Goal: Task Accomplishment & Management: Manage account settings

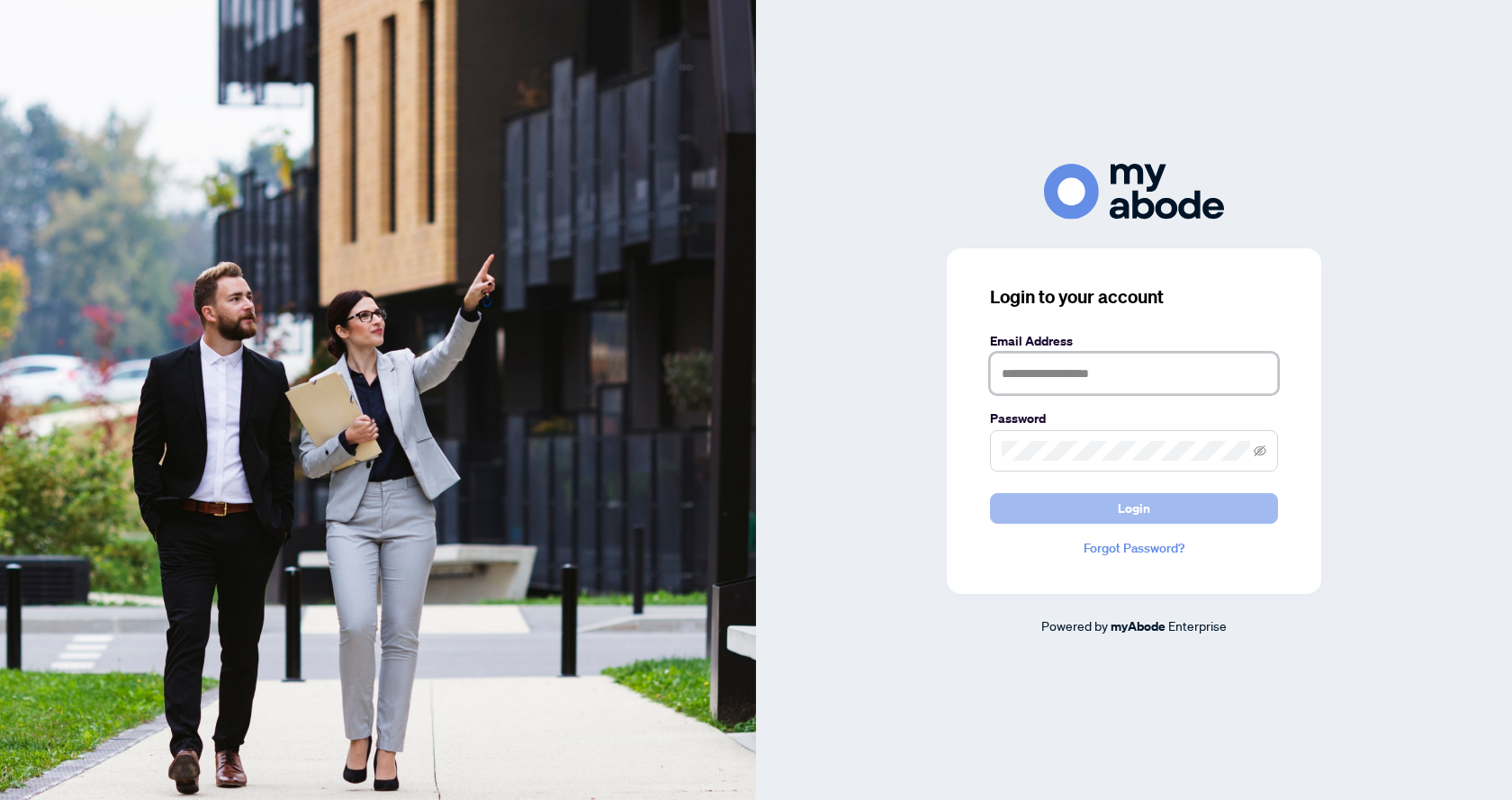
type input "**********"
click at [1129, 509] on span "Login" at bounding box center [1134, 508] width 32 height 29
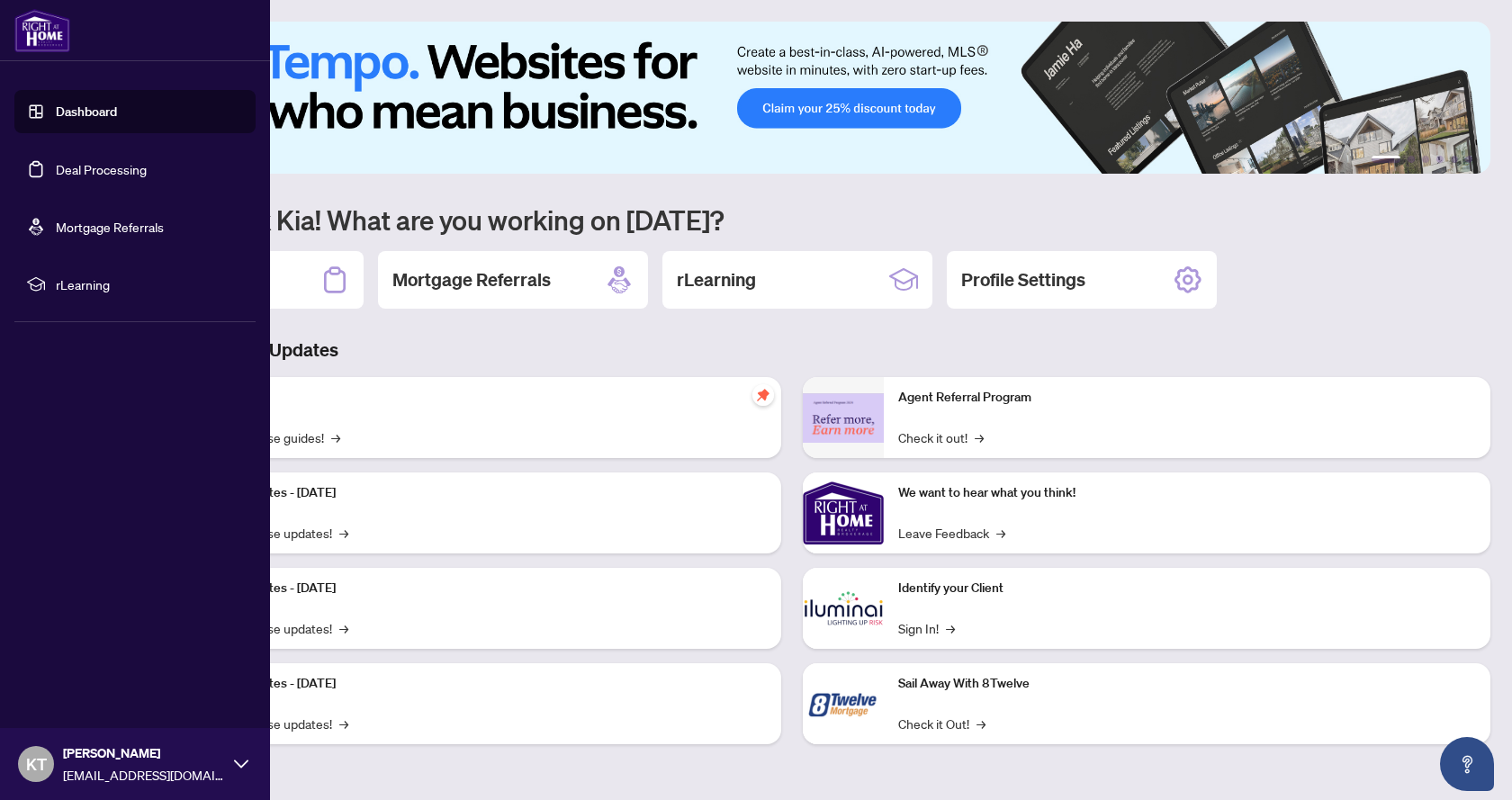
click at [95, 177] on link "Deal Processing" at bounding box center [101, 169] width 91 height 16
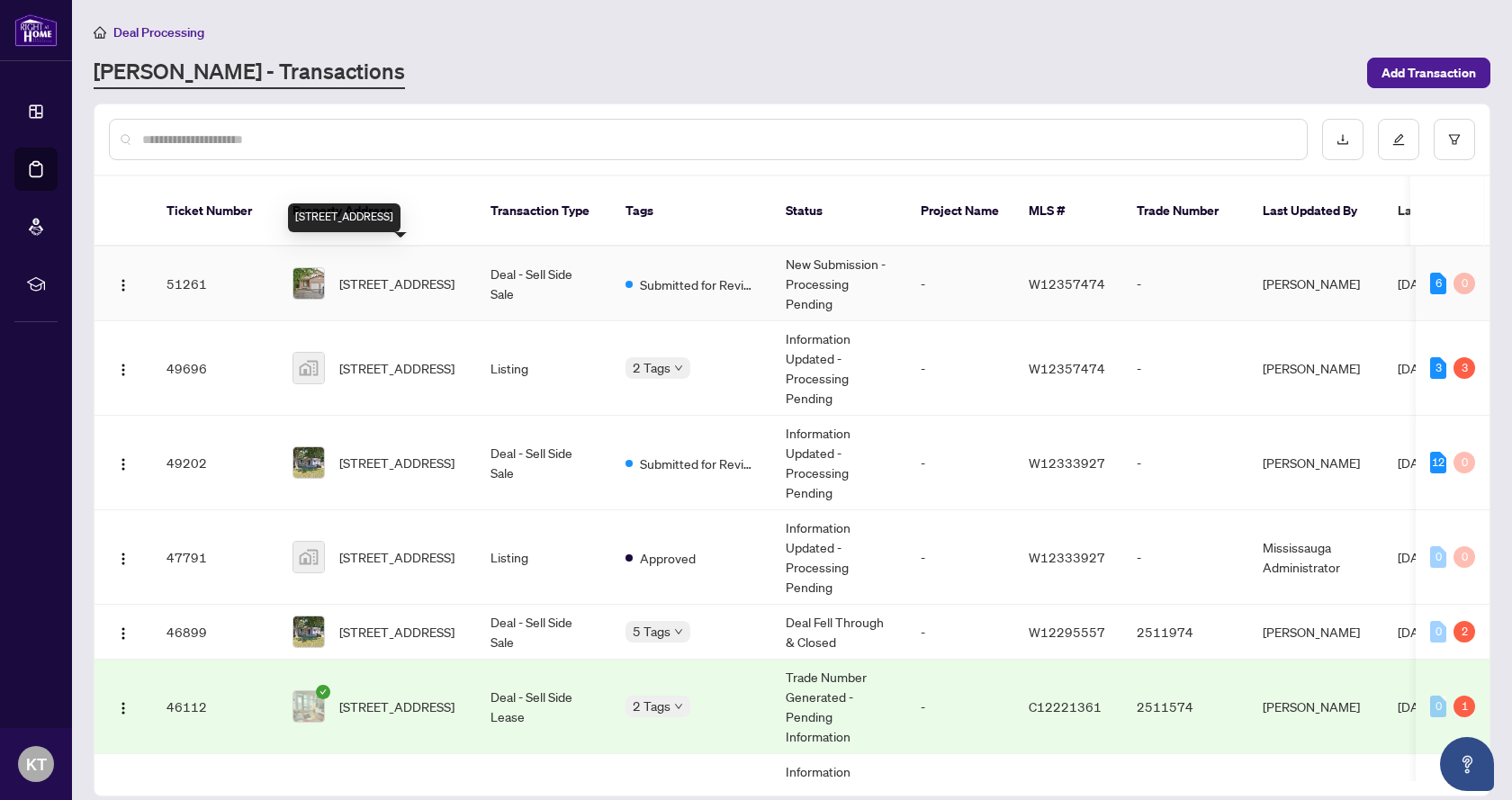
click at [395, 274] on span "57 Westfield Tr, Oakville, Ontario L6H 6C5, Canada" at bounding box center [397, 284] width 115 height 20
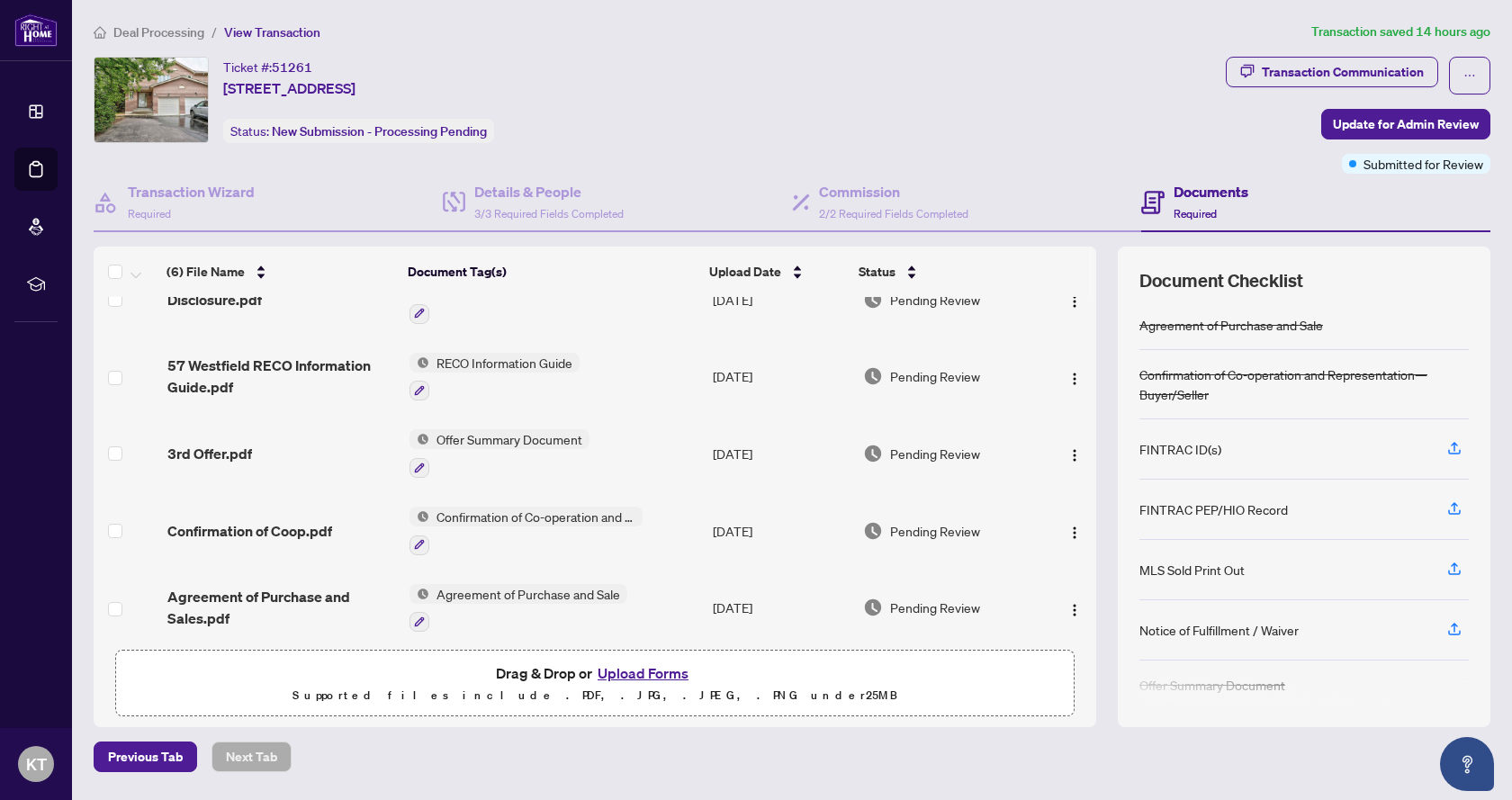
scroll to position [123, 0]
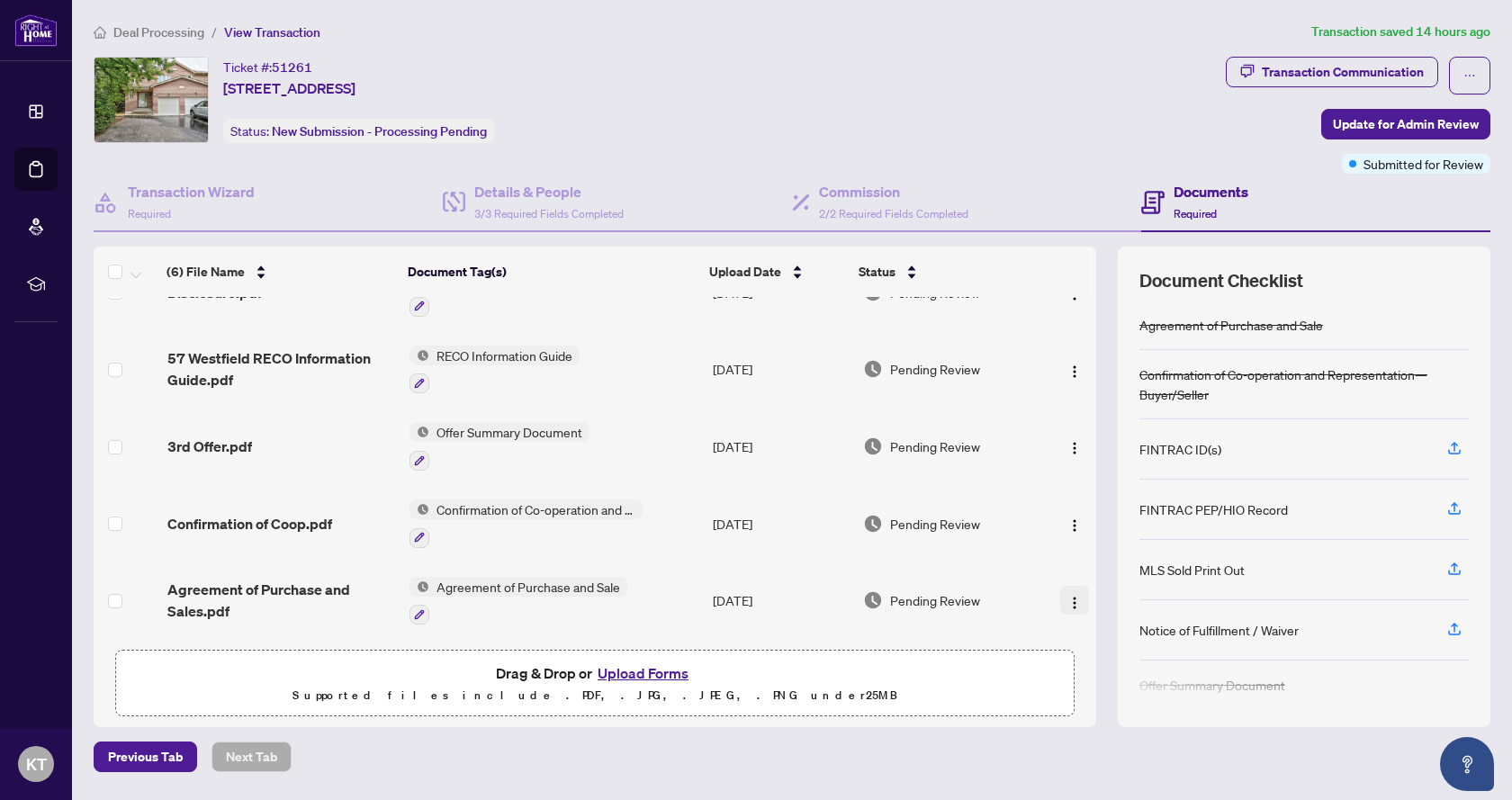
click at [1071, 599] on img "button" at bounding box center [1075, 603] width 14 height 14
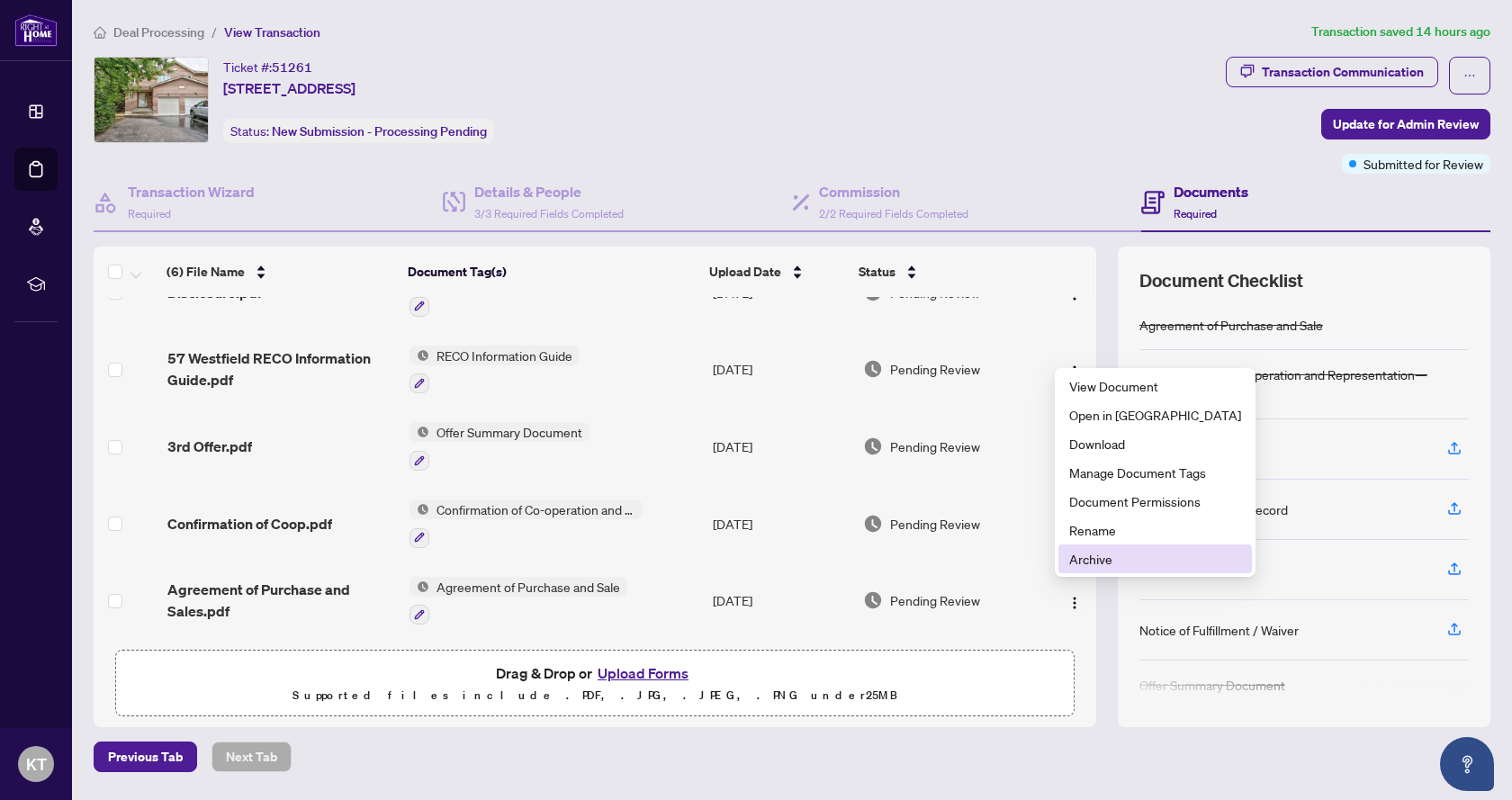
click at [1116, 562] on span "Archive" at bounding box center [1155, 559] width 172 height 20
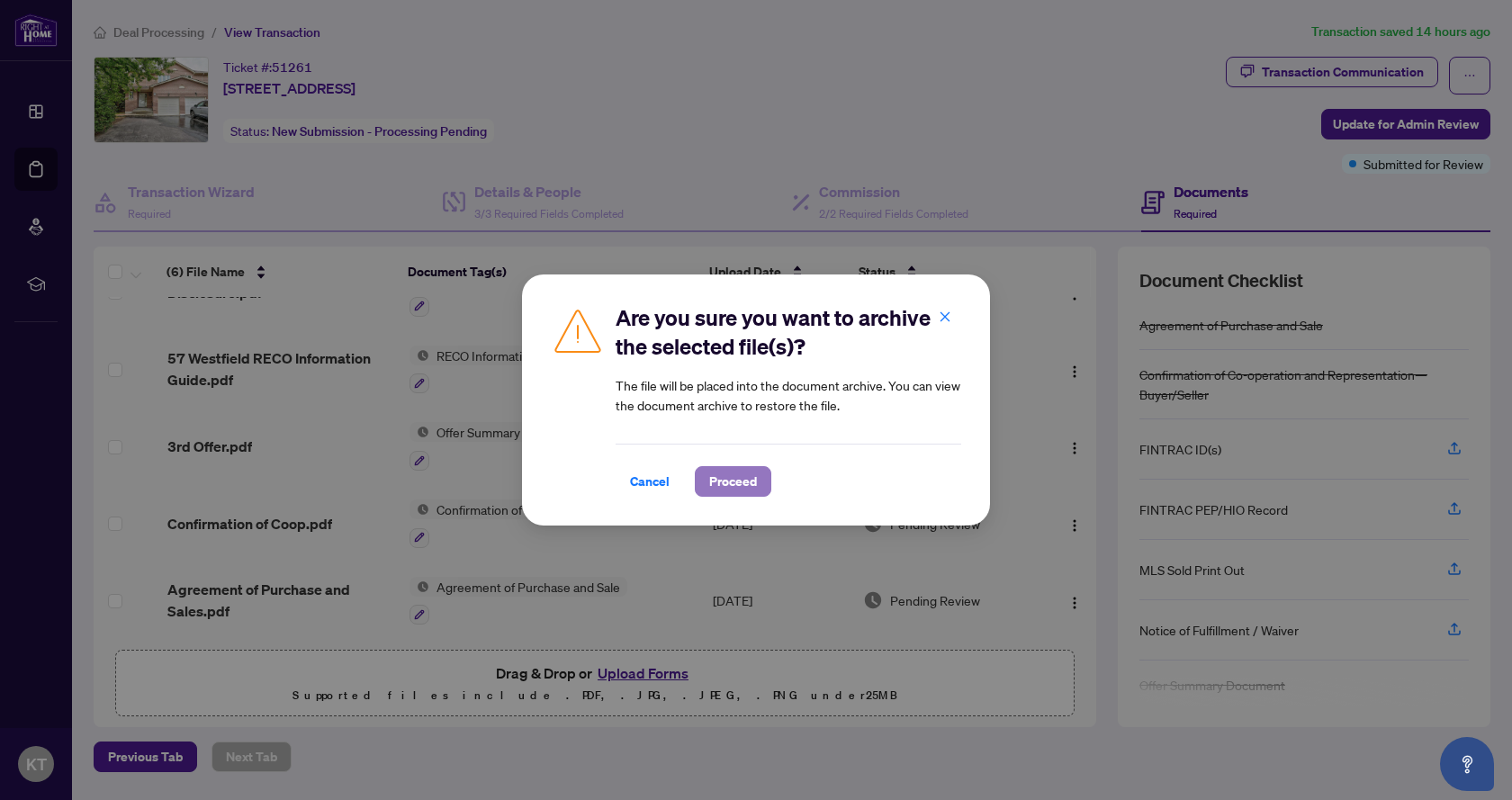
click at [728, 478] on span "Proceed" at bounding box center [733, 481] width 48 height 29
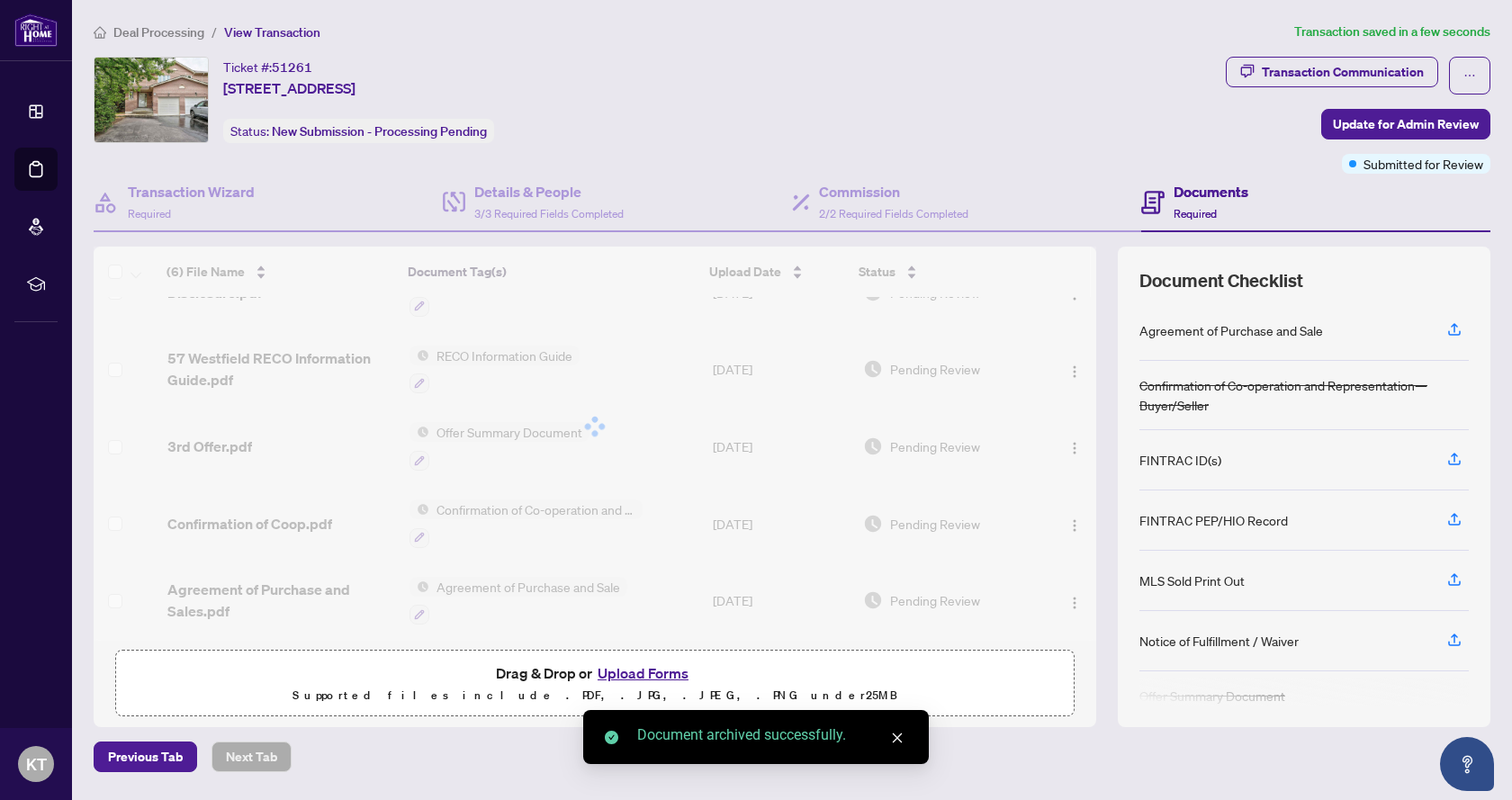
scroll to position [47, 0]
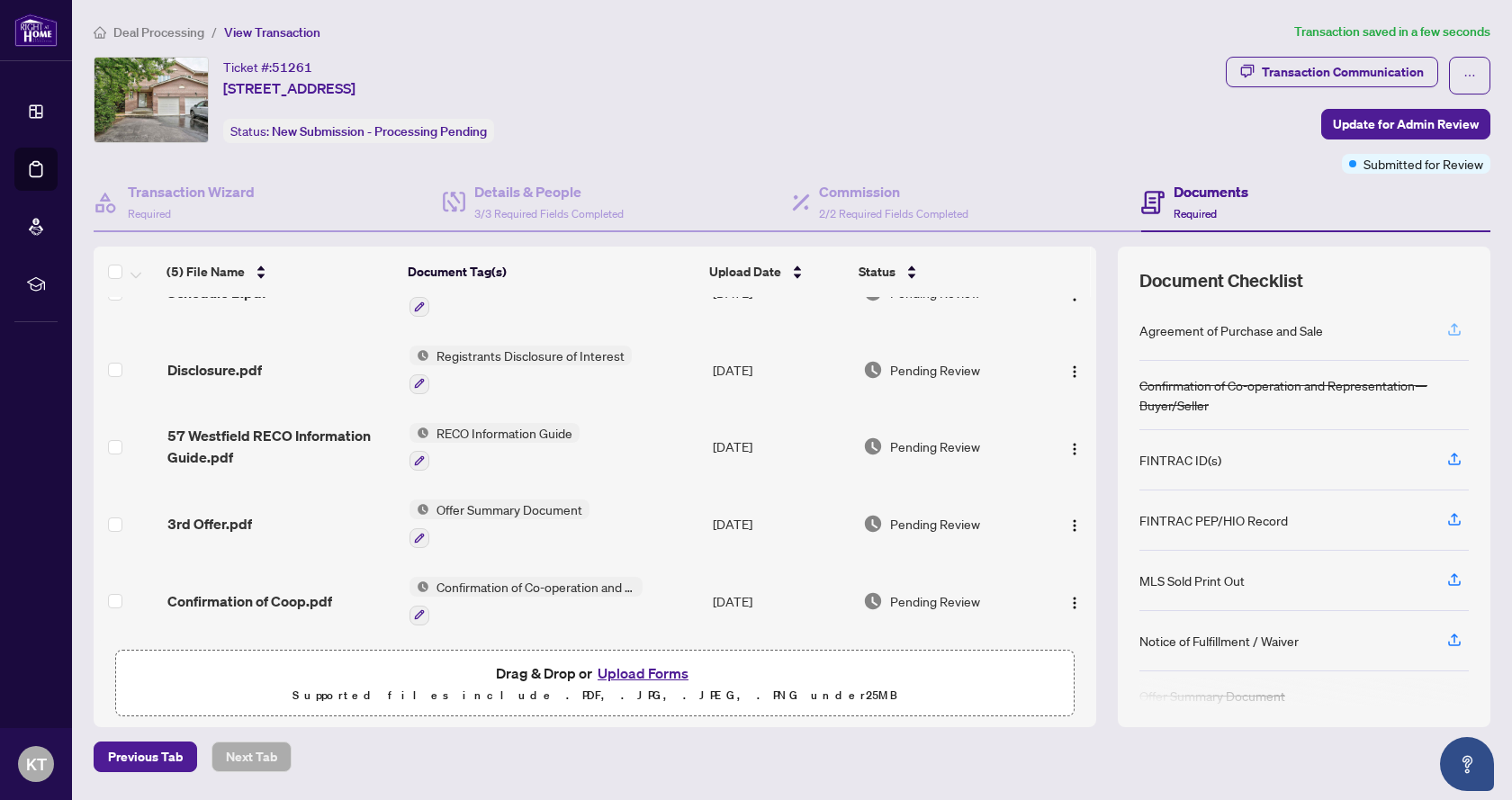
click at [1456, 328] on icon "button" at bounding box center [1454, 330] width 16 height 16
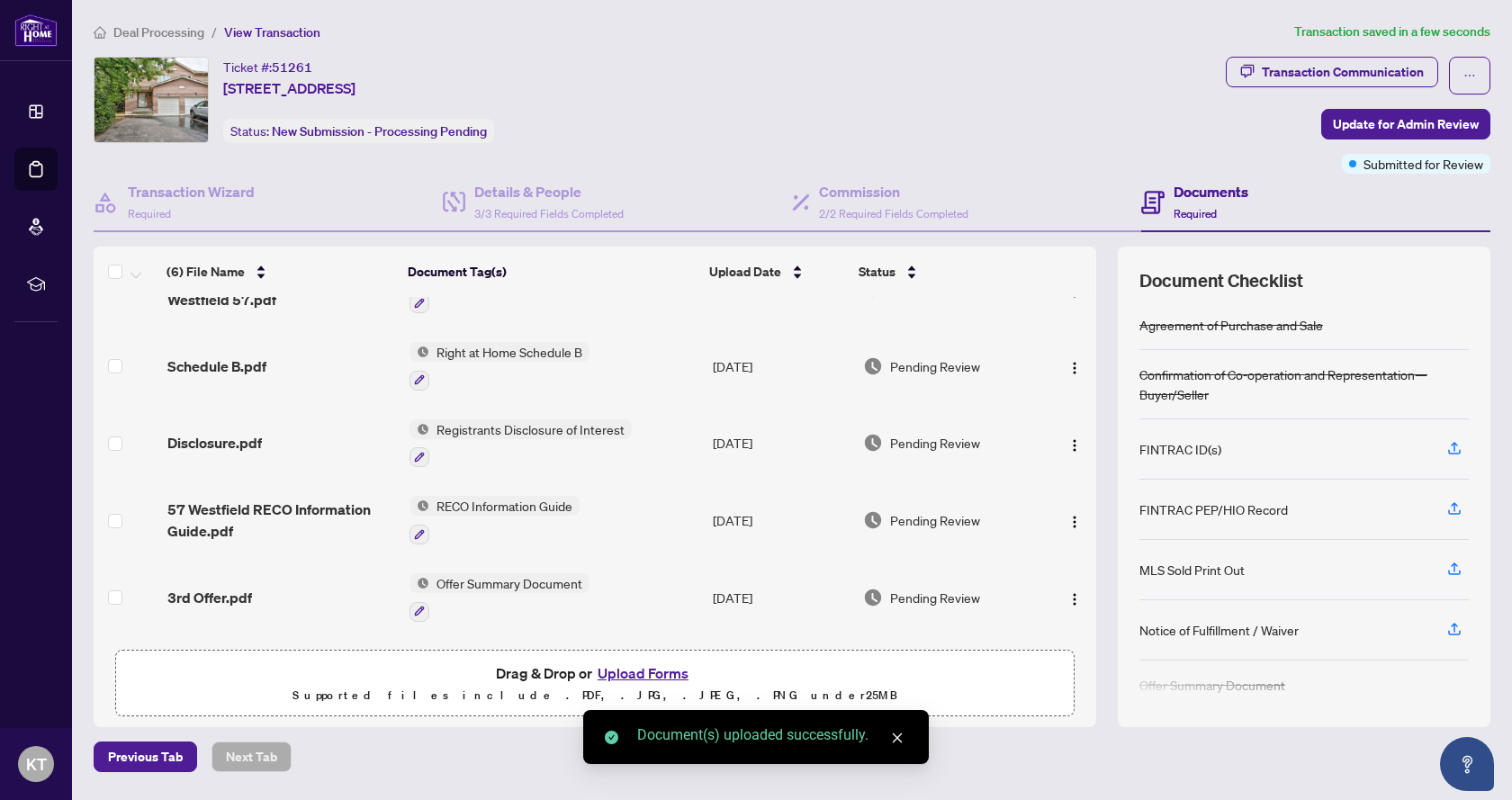
scroll to position [123, 0]
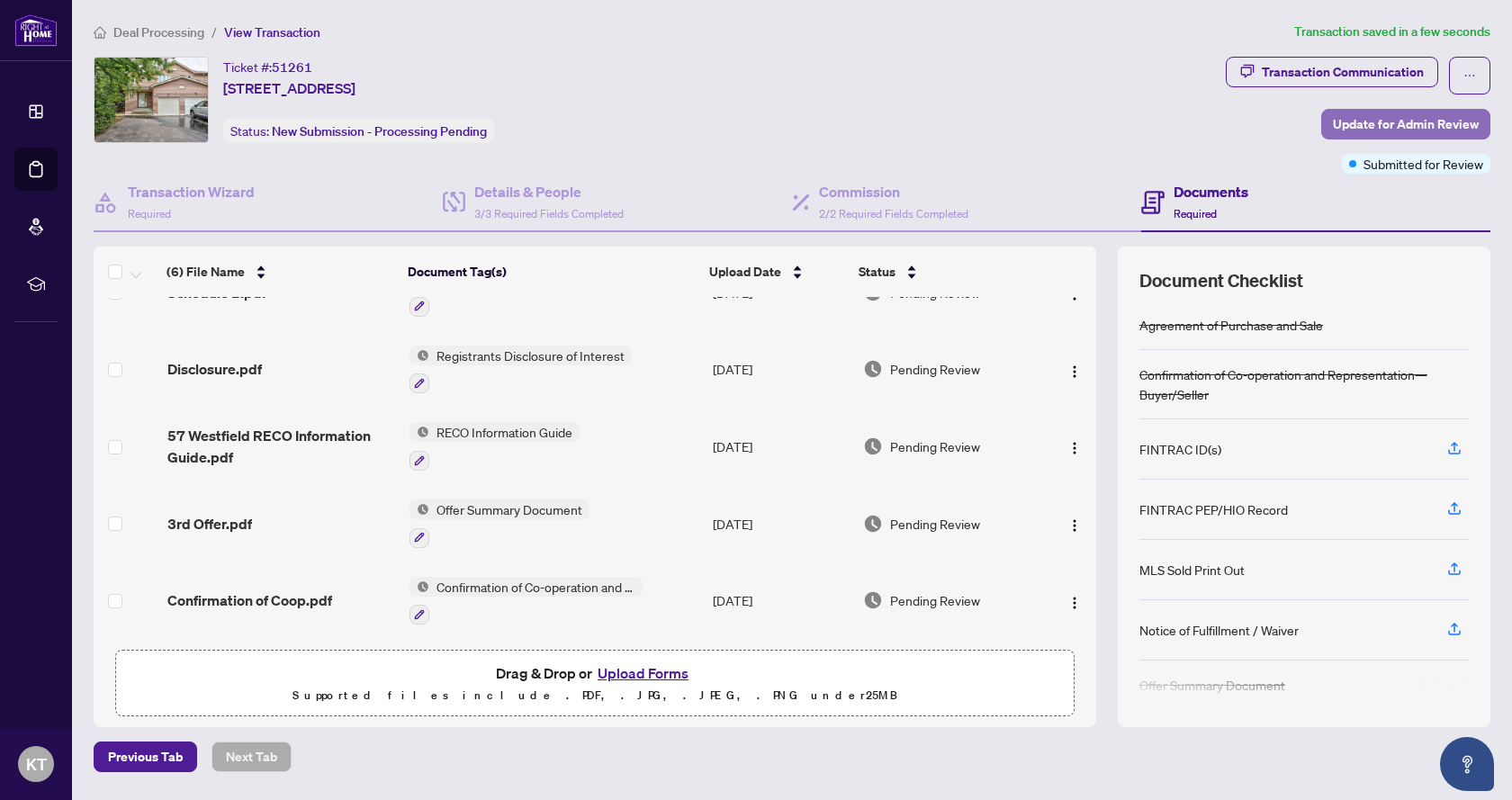
click at [1362, 126] on span "Update for Admin Review" at bounding box center [1406, 124] width 146 height 29
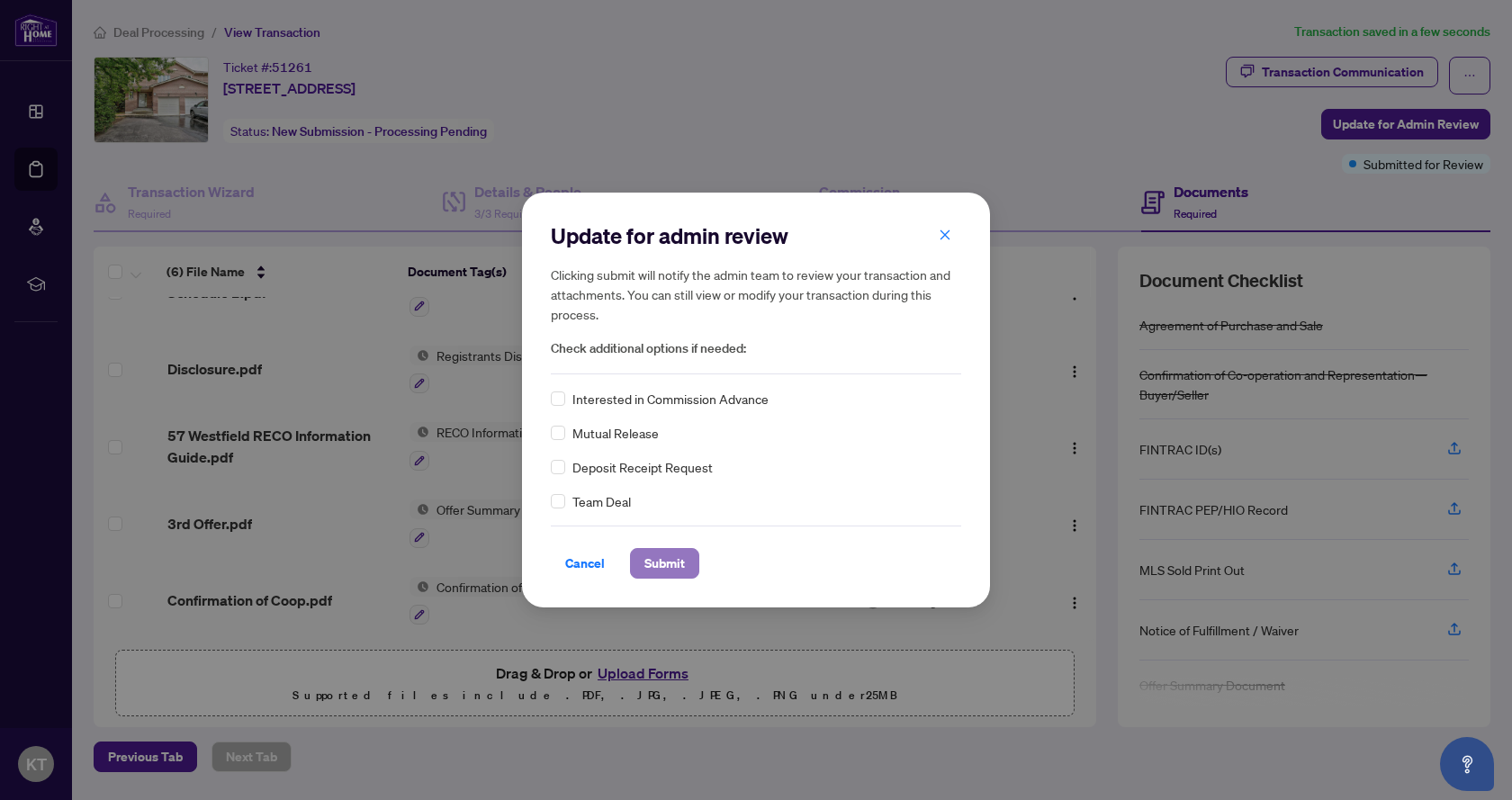
click at [670, 570] on span "Submit" at bounding box center [664, 563] width 41 height 29
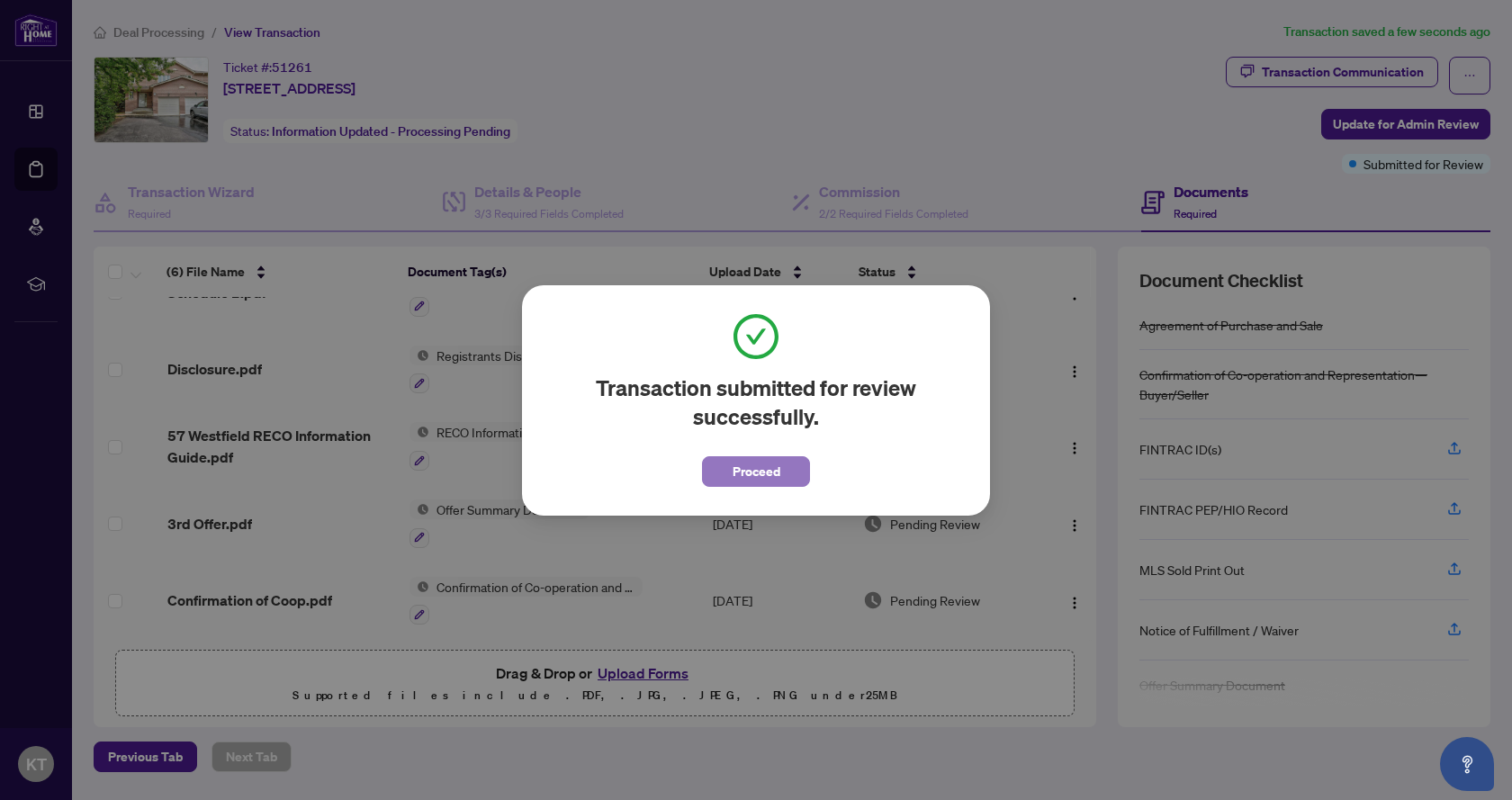
click at [744, 475] on span "Proceed" at bounding box center [756, 471] width 48 height 29
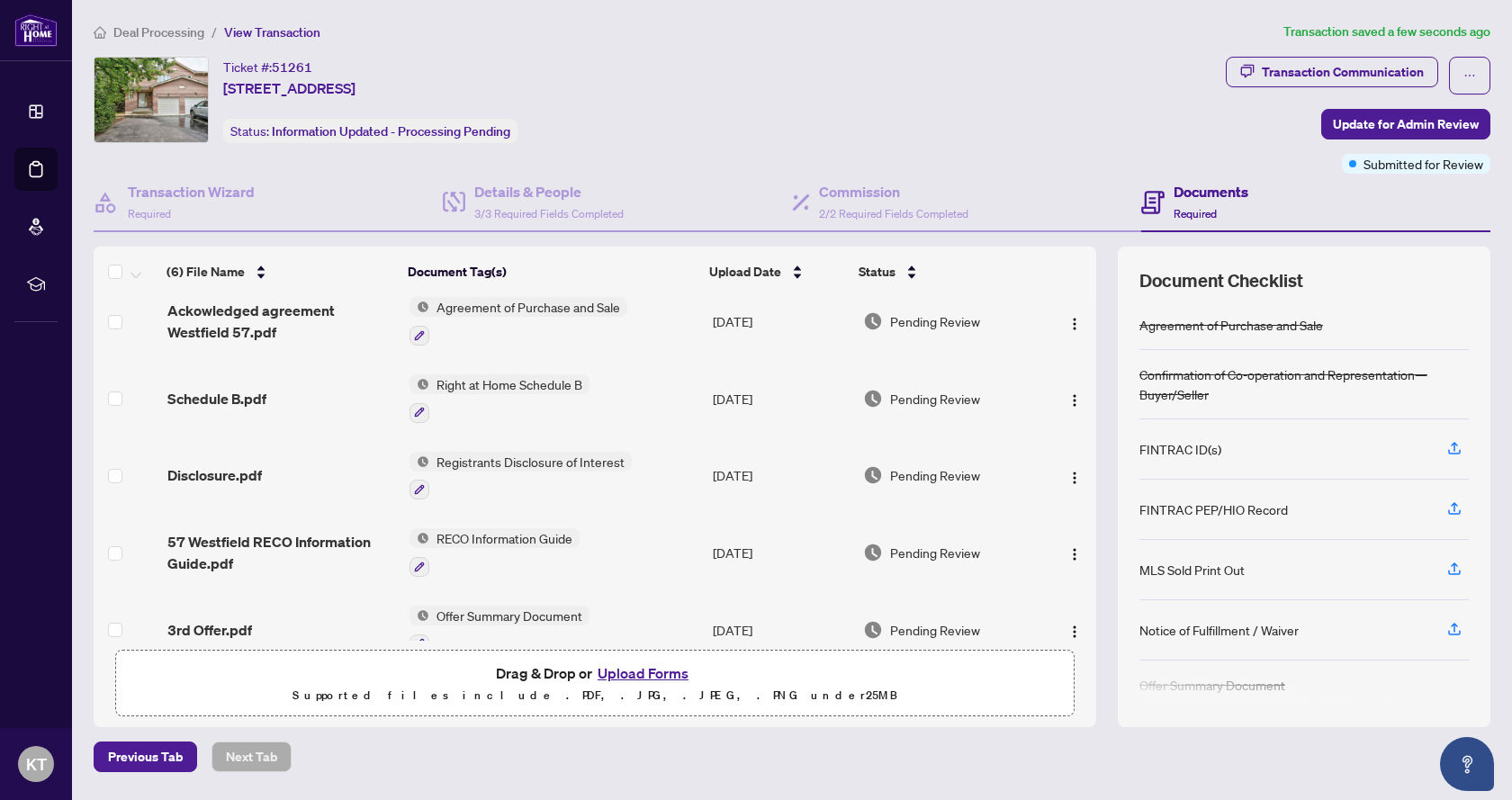
scroll to position [0, 0]
